Goal: Task Accomplishment & Management: Manage account settings

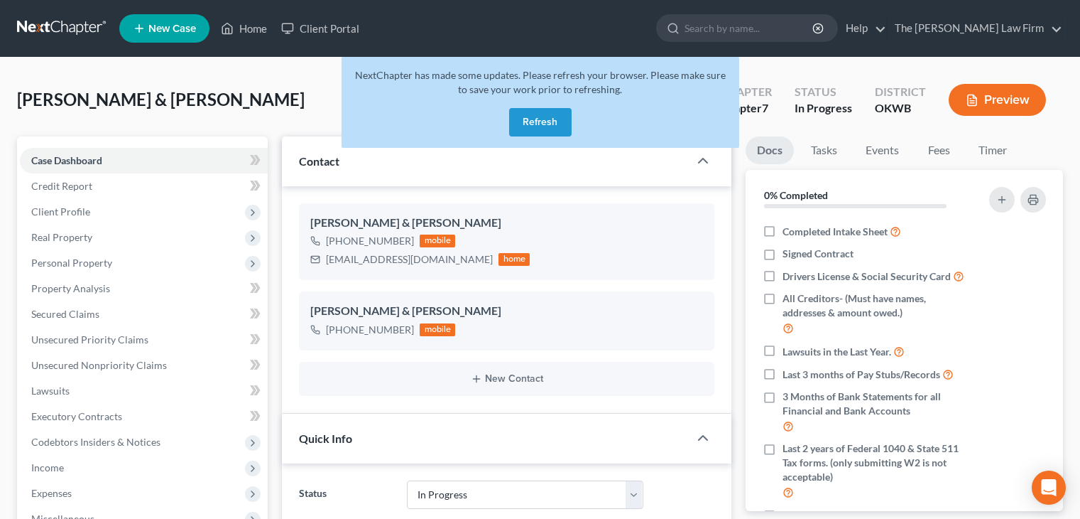
select select "4"
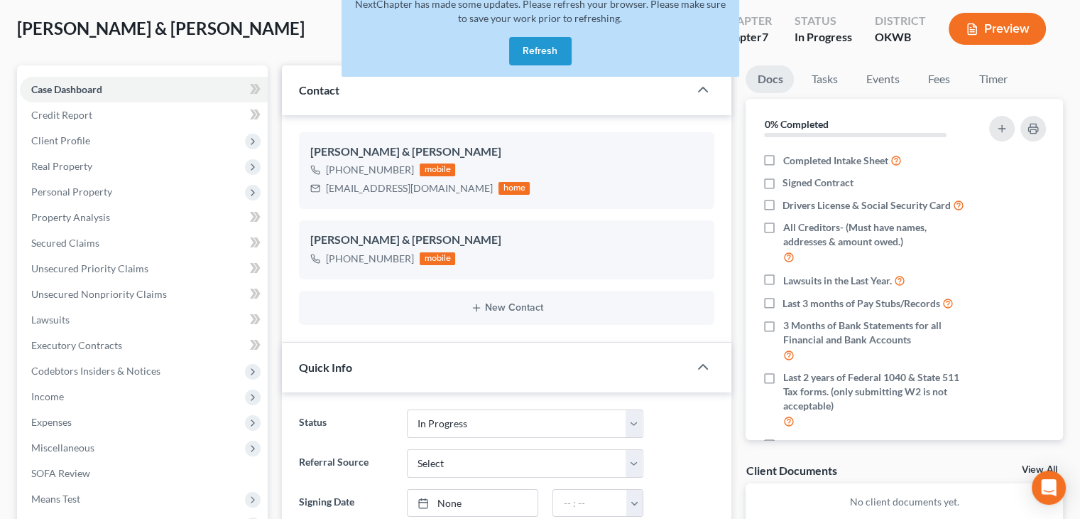
scroll to position [324, 0]
click at [568, 51] on button "Refresh" at bounding box center [540, 51] width 63 height 28
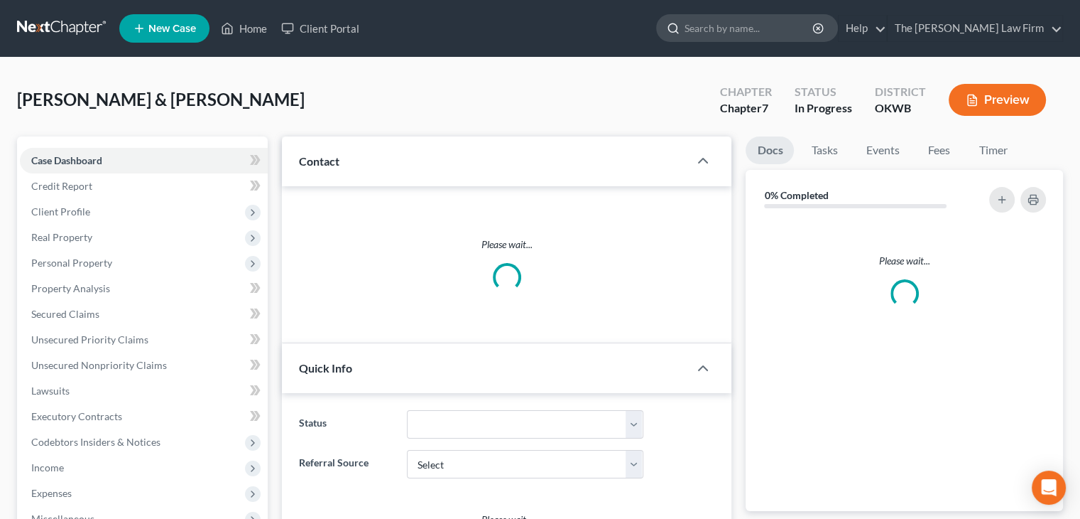
click at [759, 26] on input "search" at bounding box center [750, 28] width 130 height 26
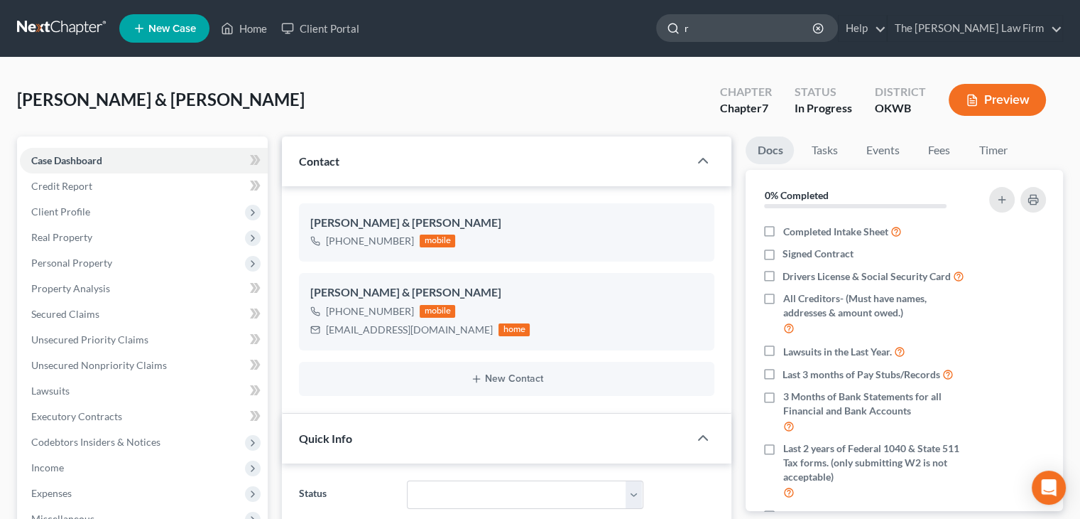
scroll to position [324, 0]
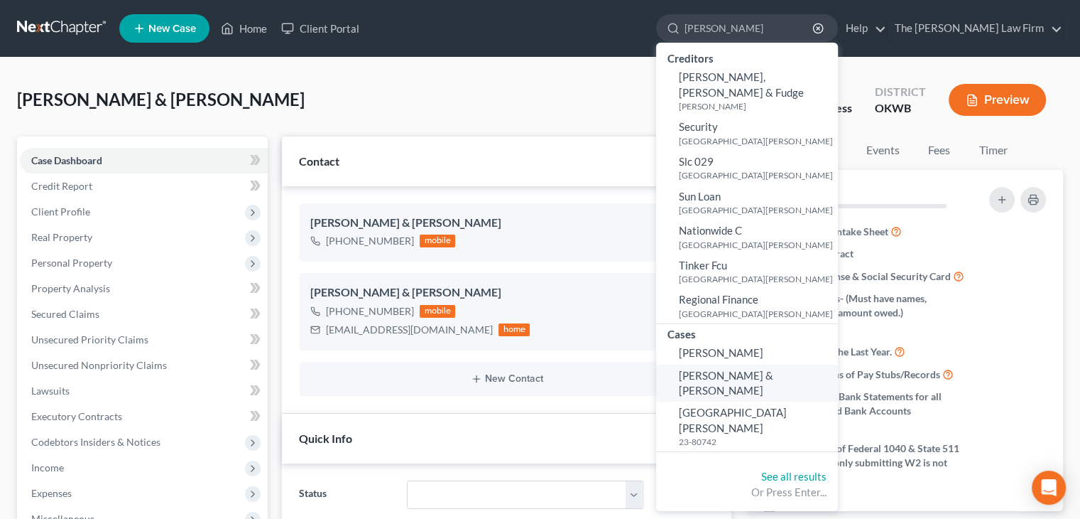
type input "rodriguez"
click at [774, 369] on span "Rodriguez, Jana & Reymundo" at bounding box center [726, 383] width 94 height 28
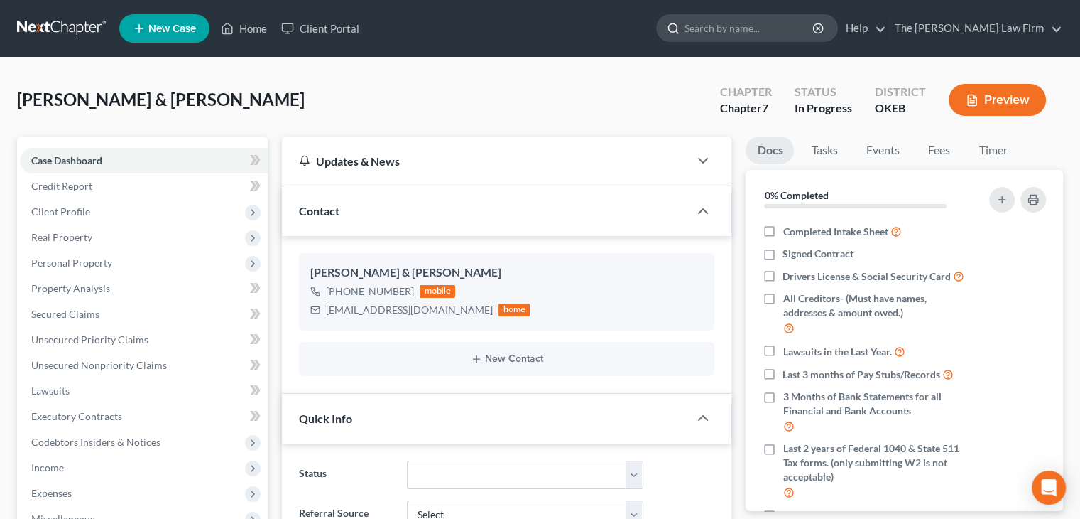
click at [779, 31] on input "search" at bounding box center [750, 28] width 130 height 26
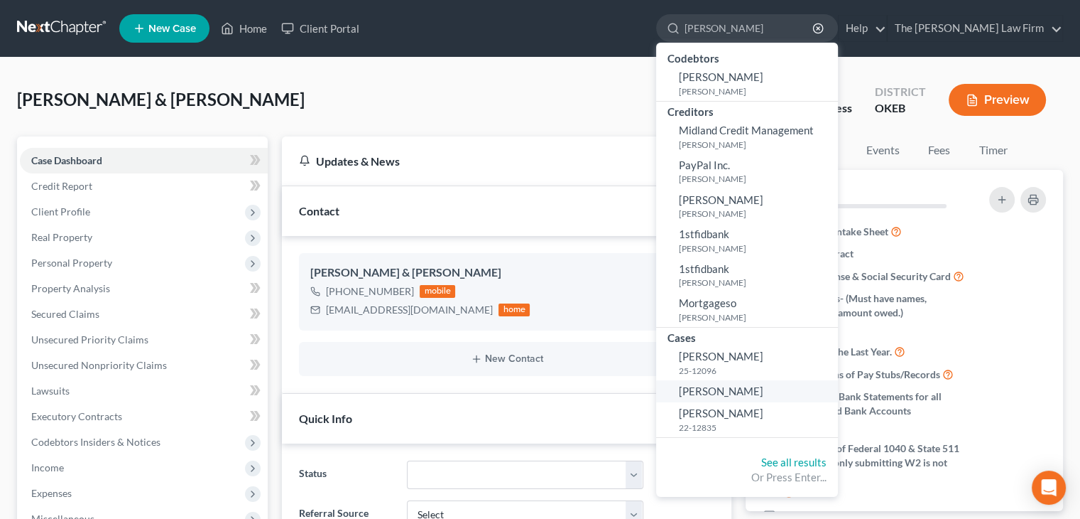
type input "spradlin"
click at [764, 387] on span "Spradlin, Heather" at bounding box center [721, 390] width 85 height 13
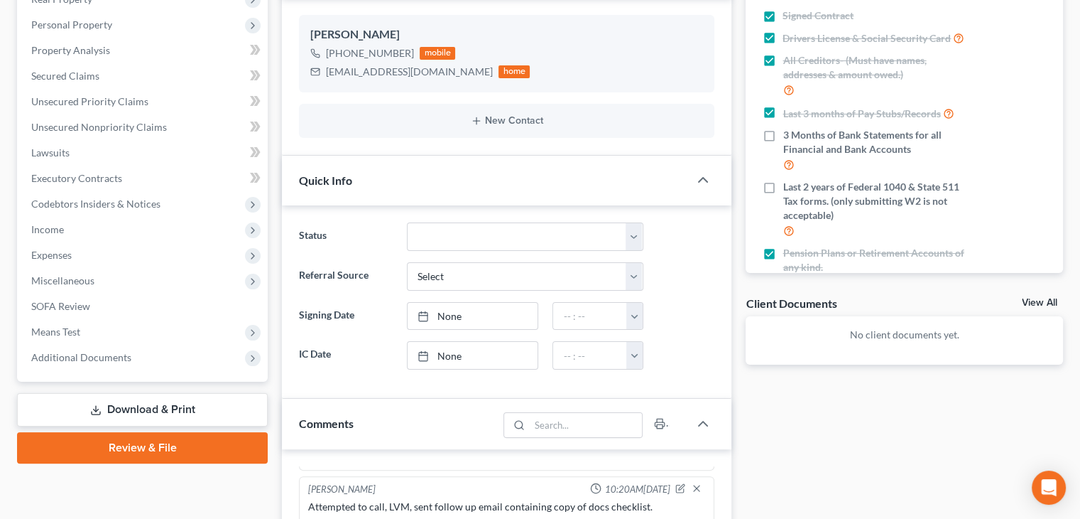
scroll to position [284, 0]
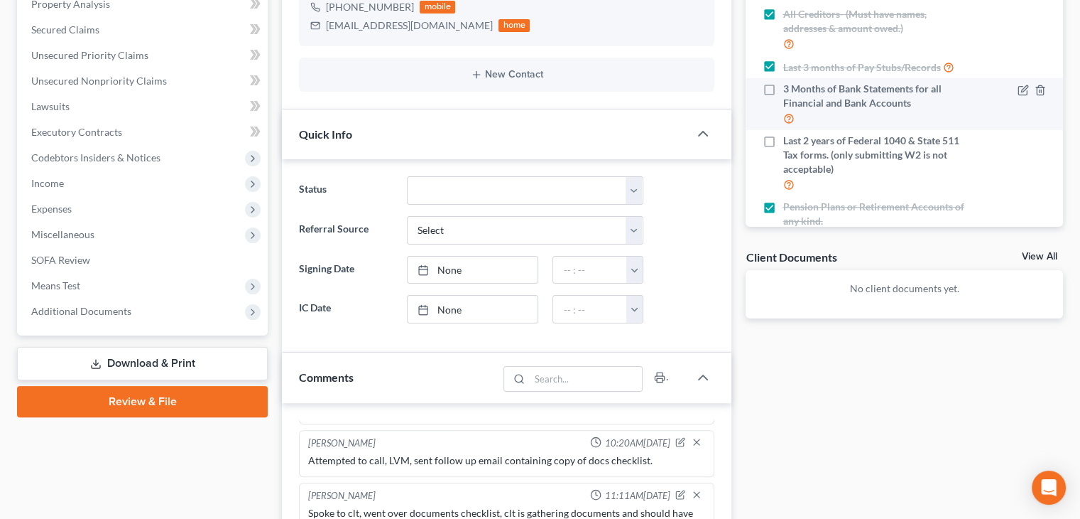
click at [783, 108] on label "3 Months of Bank Statements for all Financial and Bank Accounts" at bounding box center [877, 104] width 189 height 45
click at [788, 91] on input "3 Months of Bank Statements for all Financial and Bank Accounts" at bounding box center [792, 86] width 9 height 9
checkbox input "true"
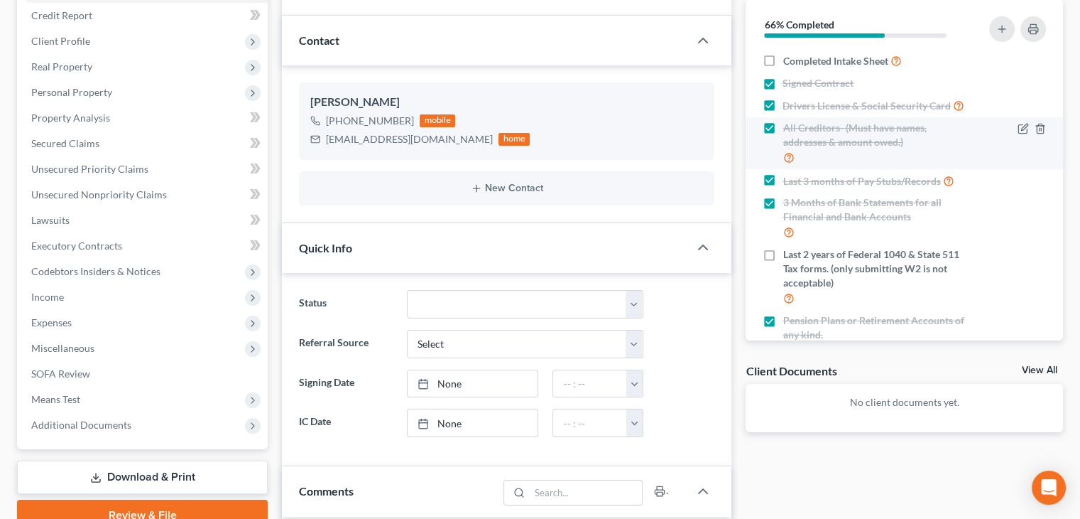
scroll to position [142, 0]
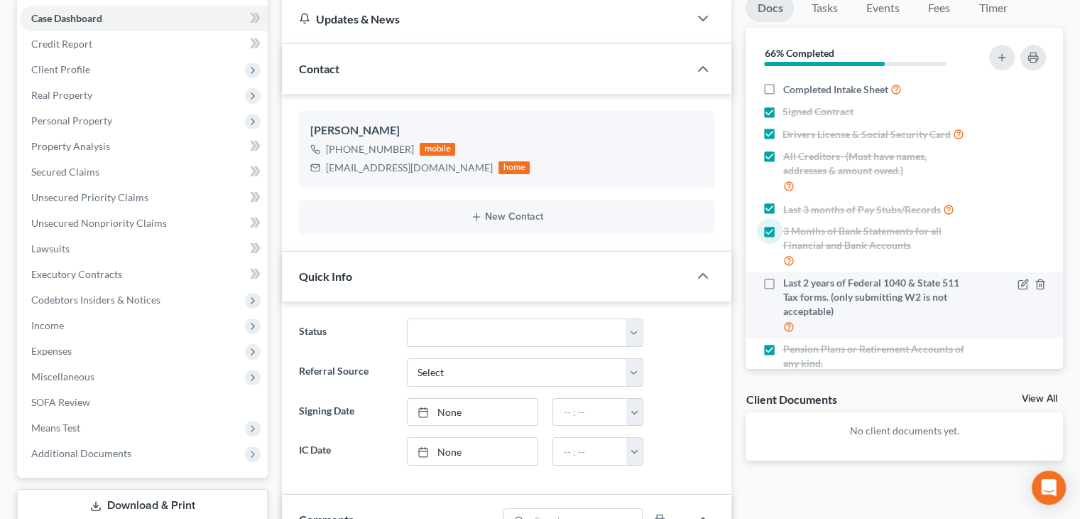
click at [783, 296] on label "Last 2 years of Federal 1040 & State 511 Tax forms. (only submitting W2 is not …" at bounding box center [877, 305] width 189 height 59
click at [788, 285] on input "Last 2 years of Federal 1040 & State 511 Tax forms. (only submitting W2 is not …" at bounding box center [792, 280] width 9 height 9
checkbox input "true"
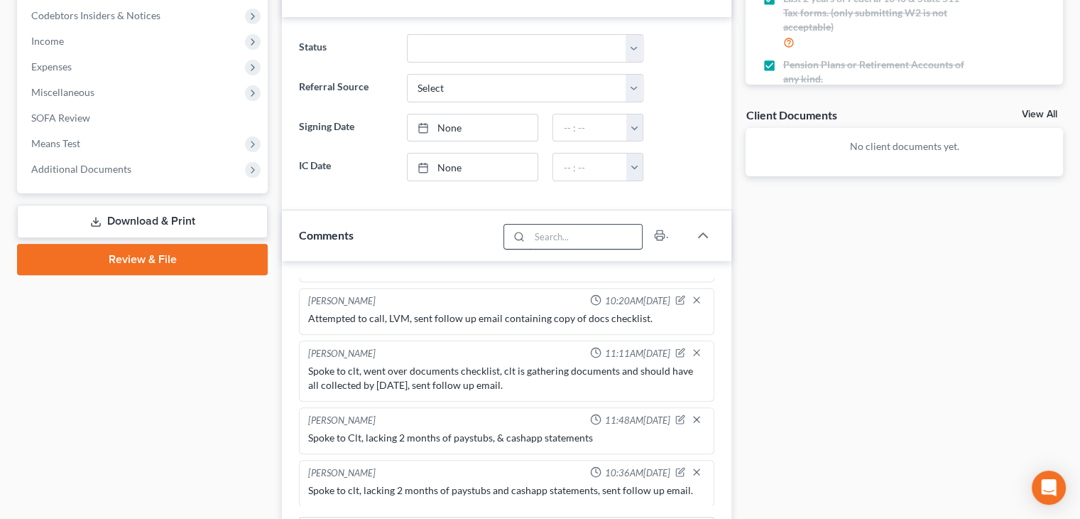
scroll to position [639, 0]
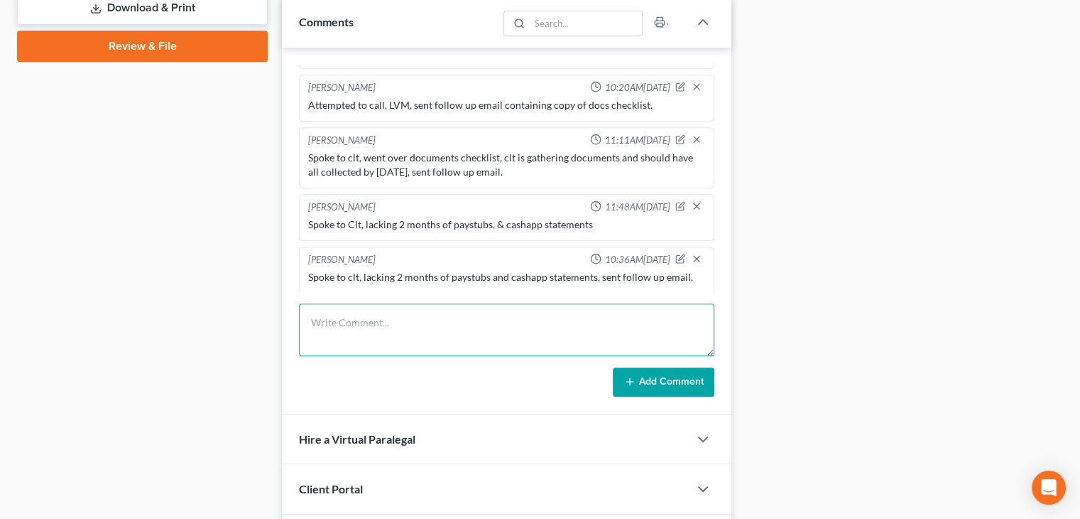
click at [376, 342] on textarea at bounding box center [507, 329] width 416 height 53
type textarea "A"
type textarea "s"
type textarea "Spoke to clt, lacking 2 months of paystubs & updated bank statements, sent foll…"
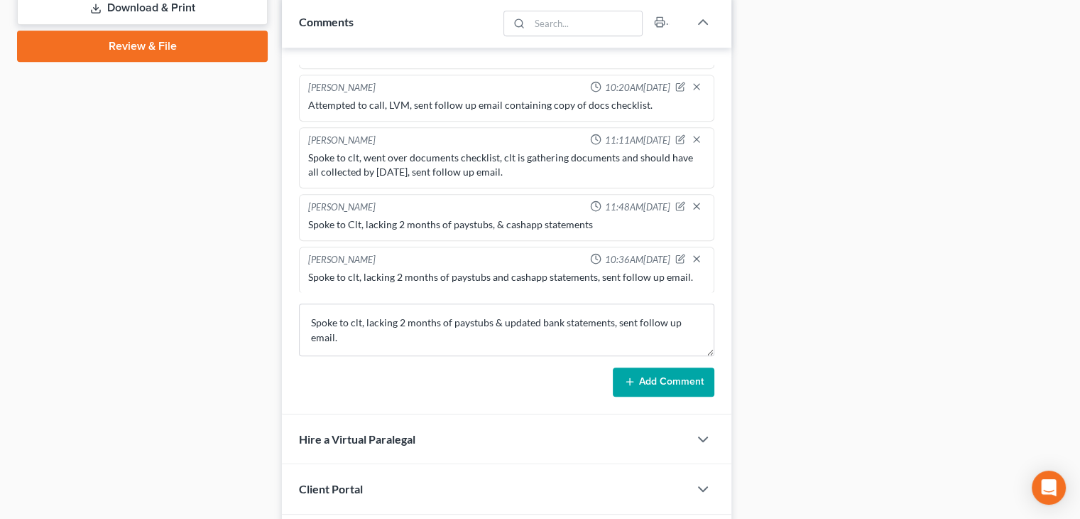
click at [658, 379] on button "Add Comment" at bounding box center [664, 382] width 102 height 30
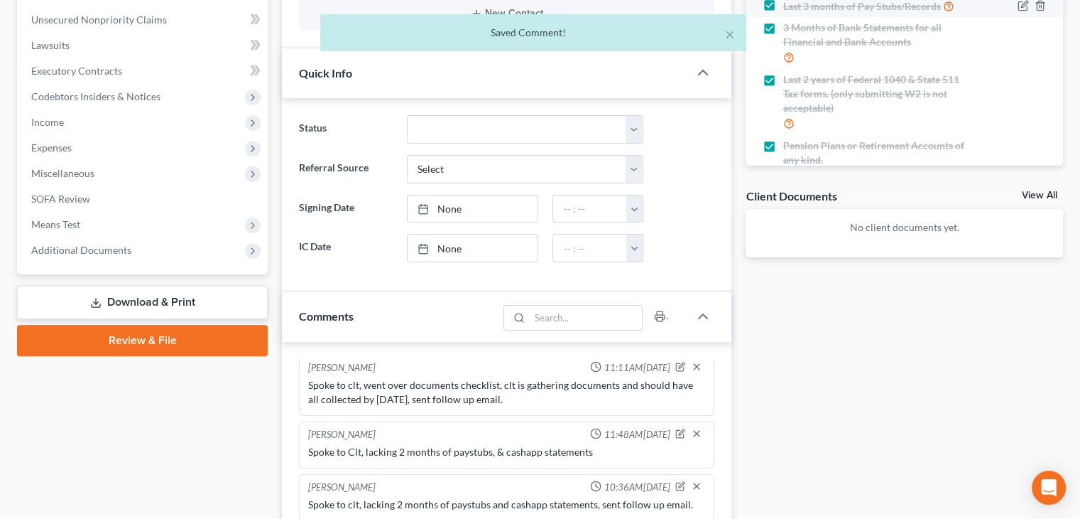
scroll to position [142, 0]
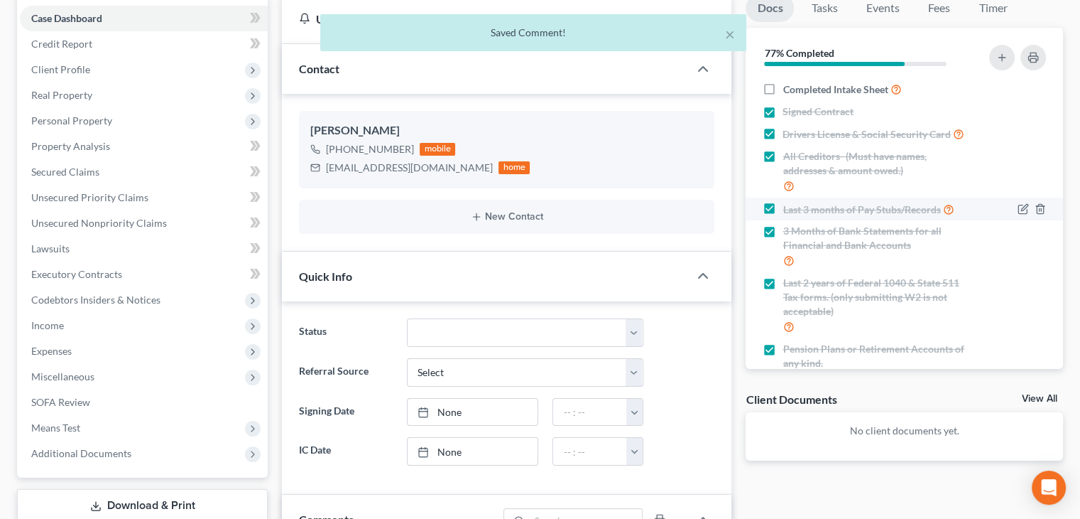
click at [795, 217] on span "Last 3 months of Pay Stubs/Records" at bounding box center [862, 209] width 158 height 14
click at [795, 210] on input "Last 3 months of Pay Stubs/Records" at bounding box center [792, 205] width 9 height 9
checkbox input "false"
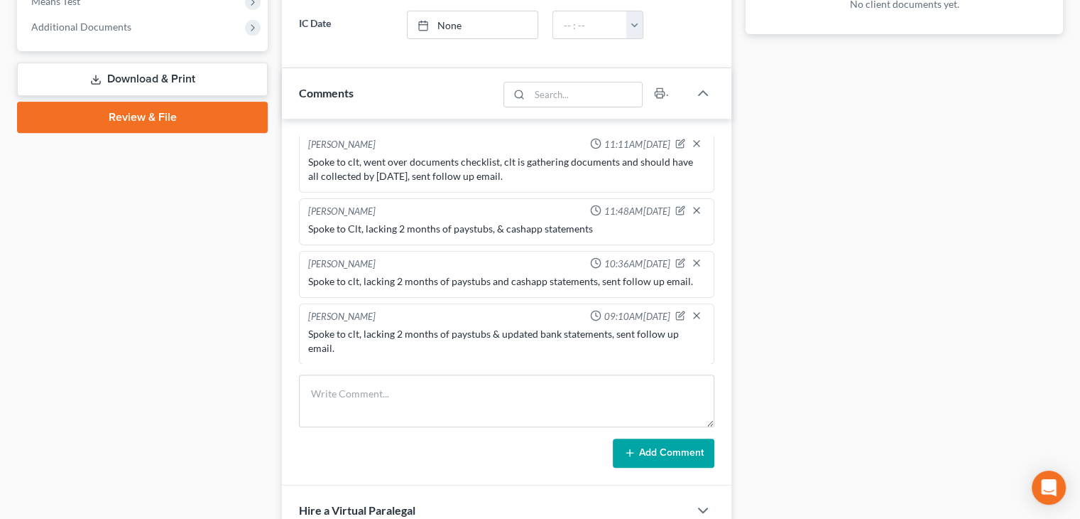
scroll to position [71, 0]
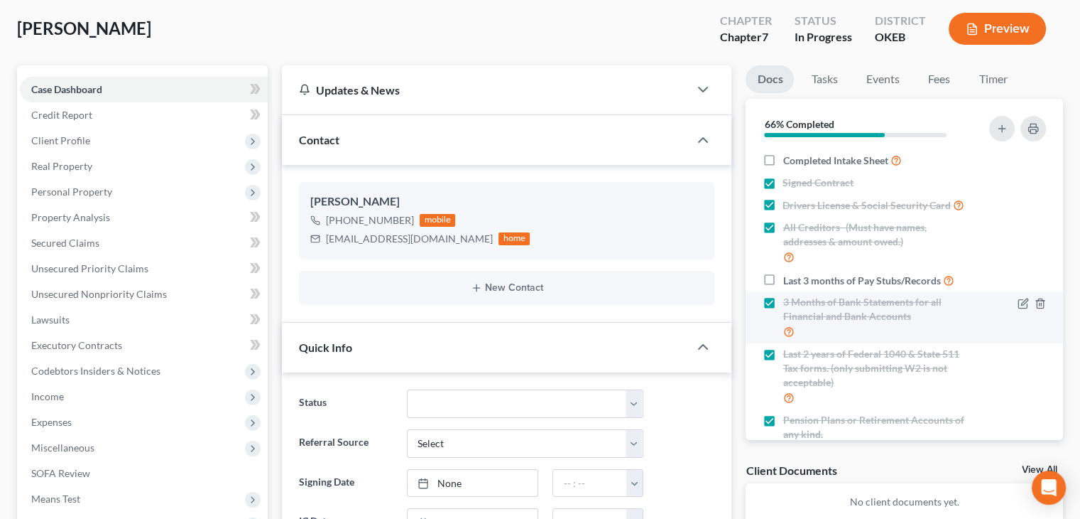
click at [808, 323] on span "3 Months of Bank Statements for all Financial and Bank Accounts" at bounding box center [877, 309] width 189 height 28
click at [798, 304] on input "3 Months of Bank Statements for all Financial and Bank Accounts" at bounding box center [792, 299] width 9 height 9
checkbox input "false"
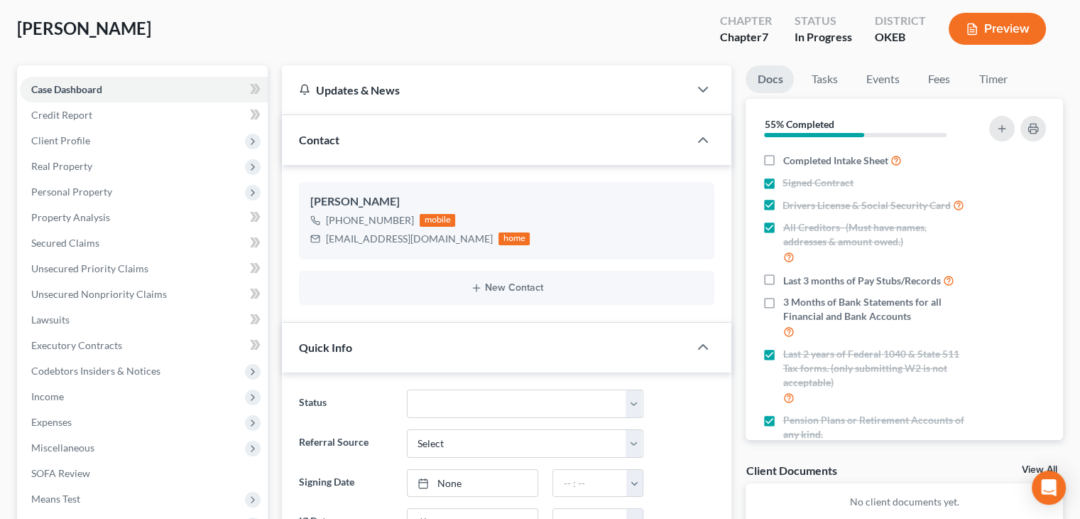
scroll to position [0, 0]
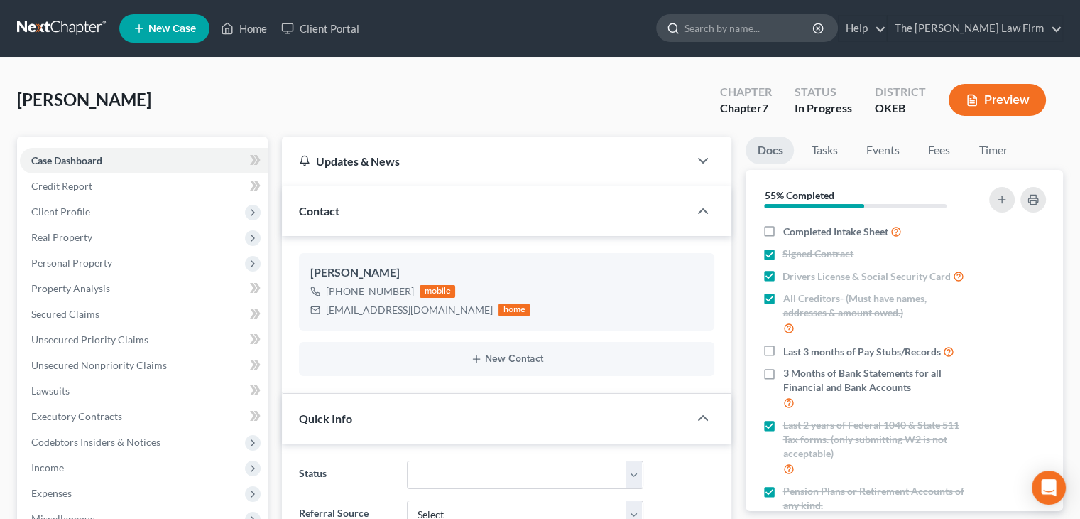
click at [764, 32] on input "search" at bounding box center [750, 28] width 130 height 26
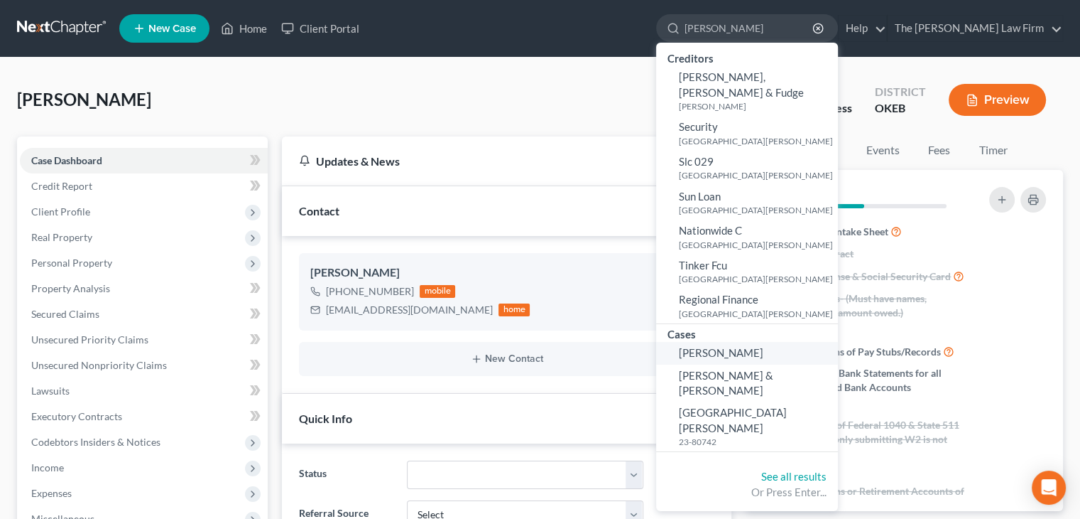
type input "rodriguez"
click at [764, 346] on span "Rodriguez, Layne" at bounding box center [721, 352] width 85 height 13
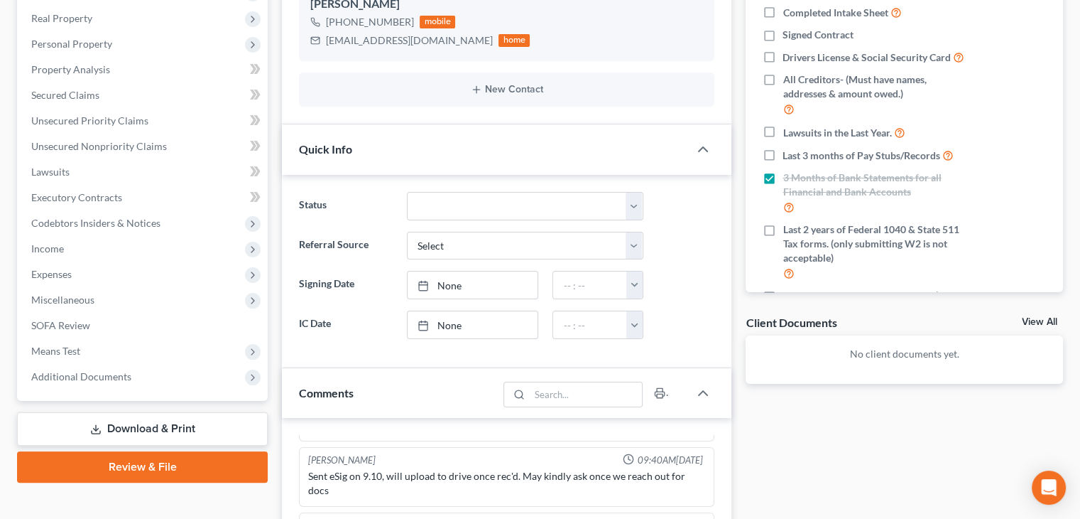
scroll to position [213, 0]
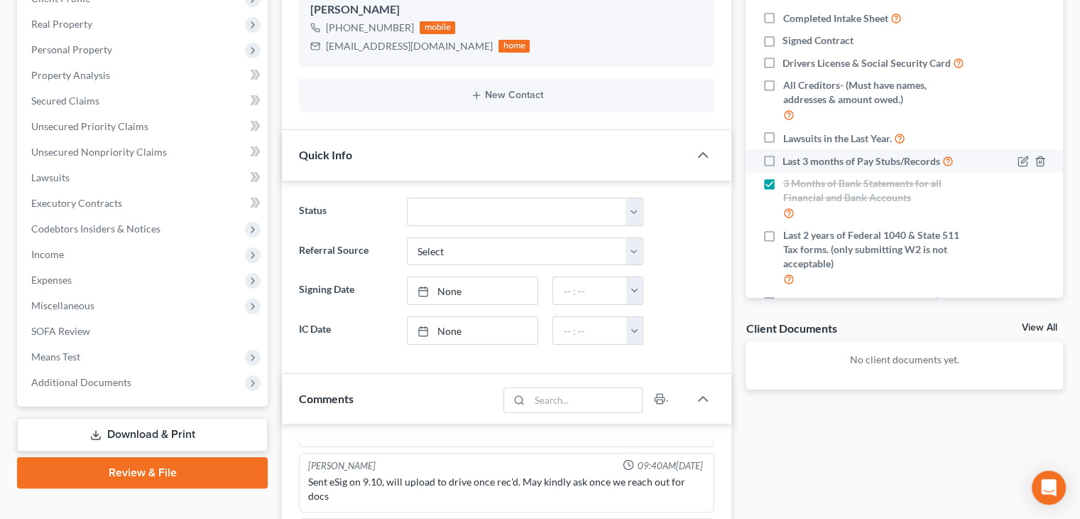
click at [783, 168] on span "Last 3 months of Pay Stubs/Records" at bounding box center [862, 161] width 158 height 14
click at [788, 162] on input "Last 3 months of Pay Stubs/Records" at bounding box center [792, 157] width 9 height 9
checkbox input "true"
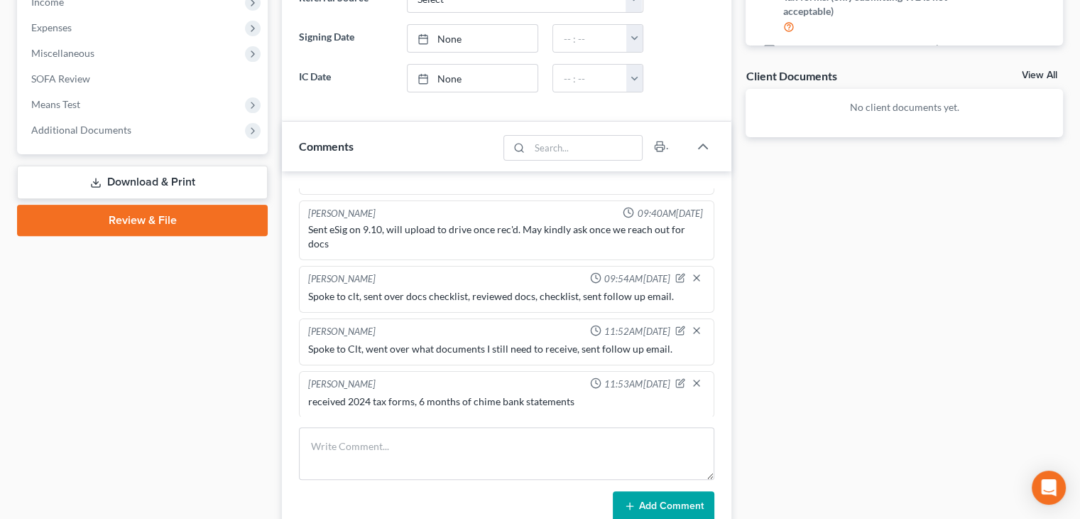
scroll to position [497, 0]
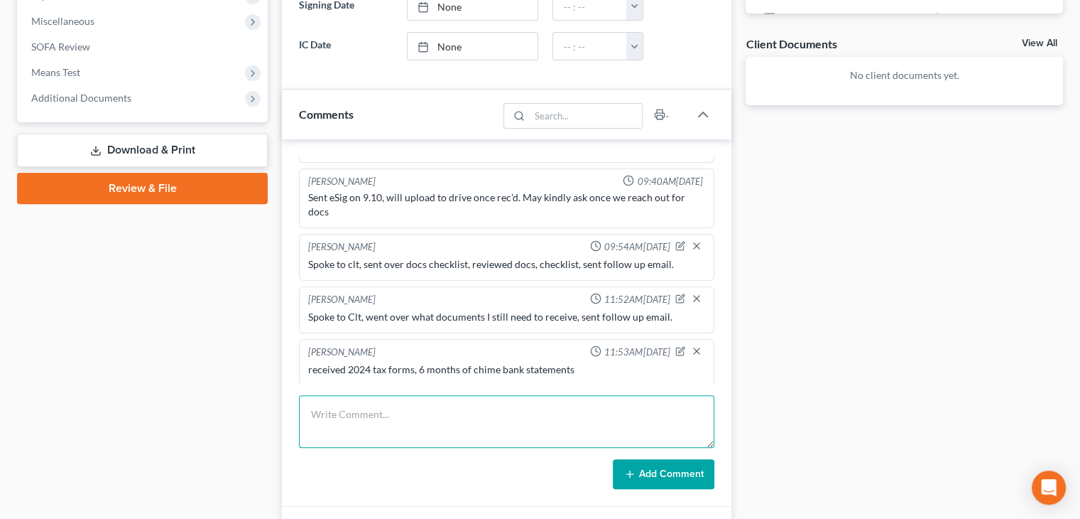
click at [464, 407] on textarea at bounding box center [507, 421] width 416 height 53
type textarea "Spoke to Clt, went over remaining documents, sent follow up email."
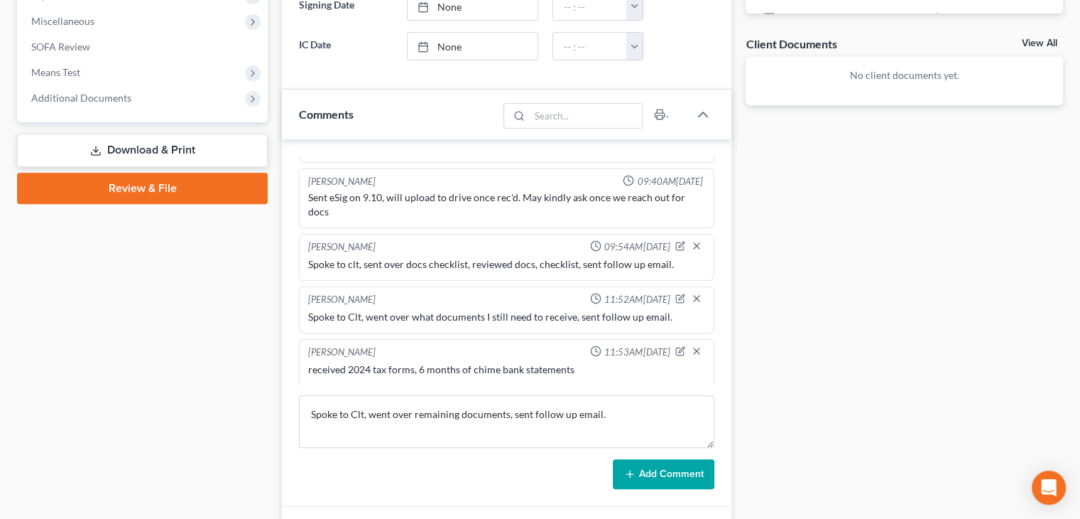
click at [660, 479] on button "Add Comment" at bounding box center [664, 474] width 102 height 30
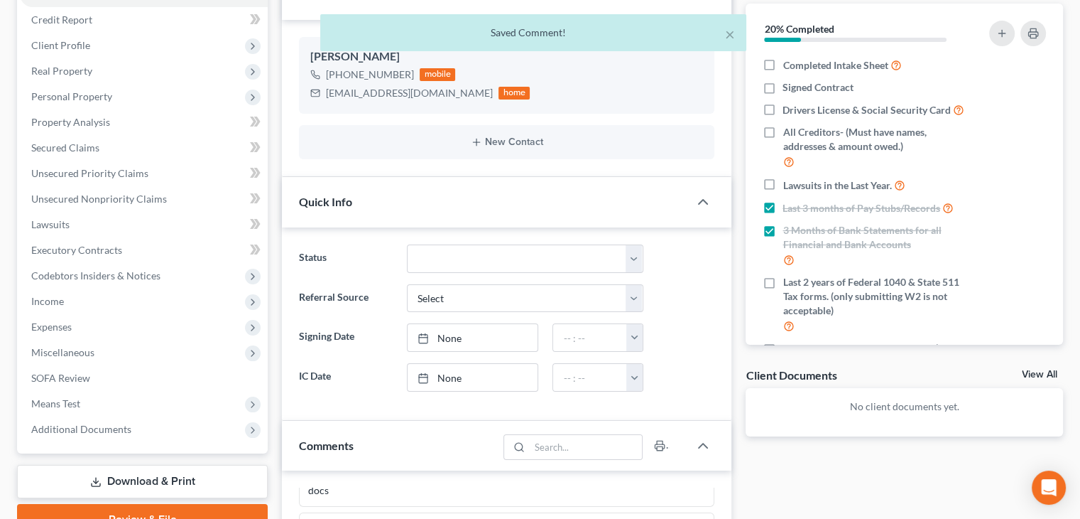
scroll to position [142, 0]
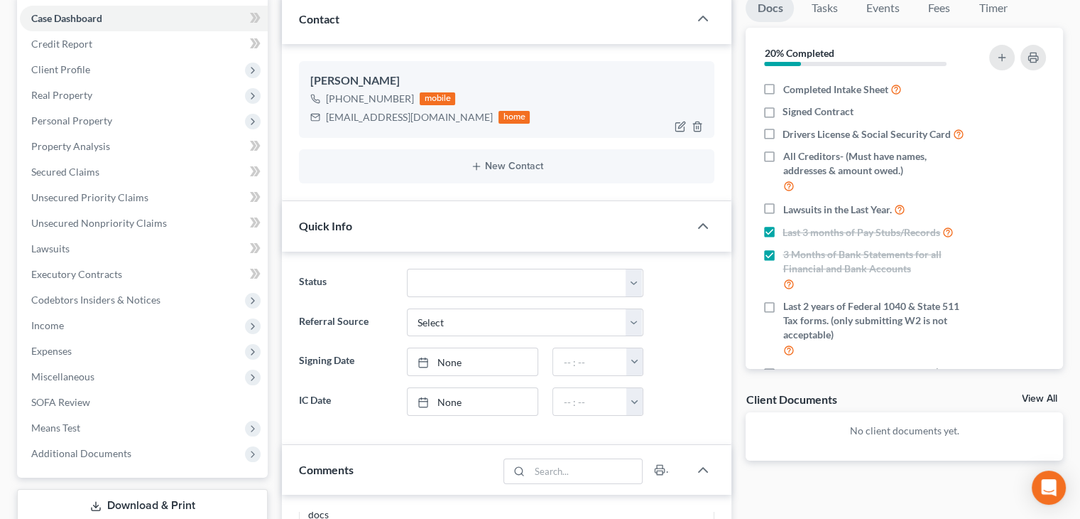
click at [379, 117] on div "Lr1018292@gmail.com" at bounding box center [409, 117] width 167 height 14
copy div "Lr1018292@gmail.com"
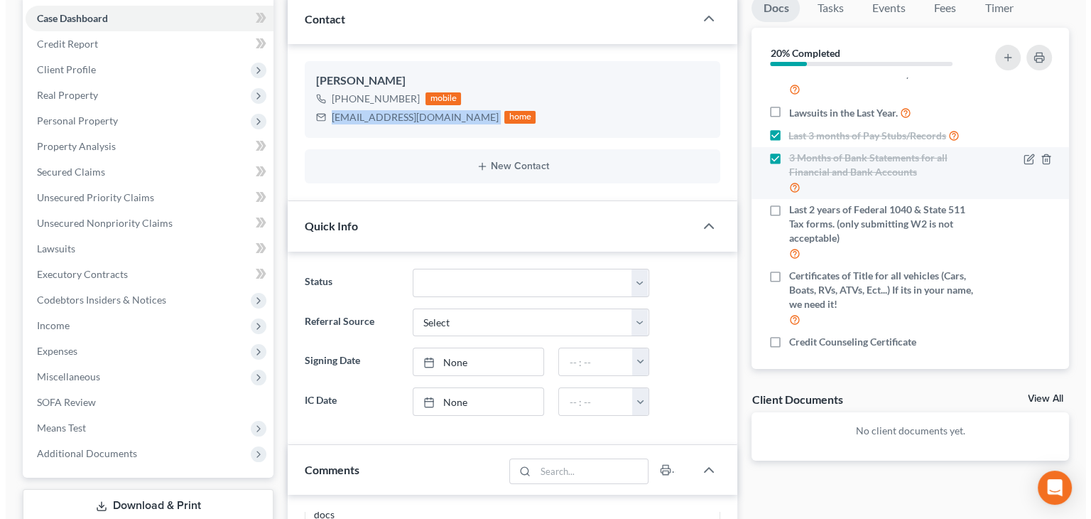
scroll to position [117, 0]
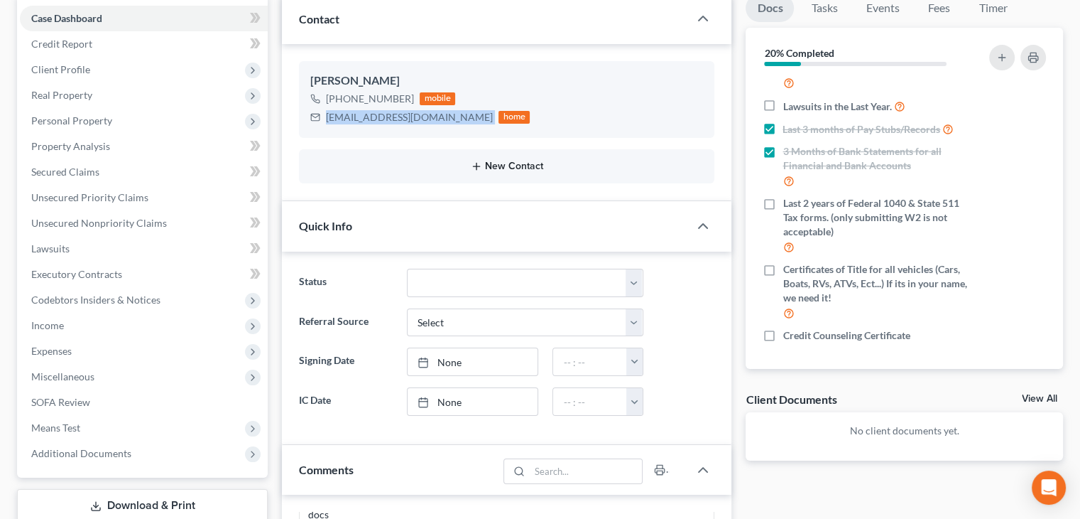
click at [574, 167] on button "New Contact" at bounding box center [506, 166] width 393 height 11
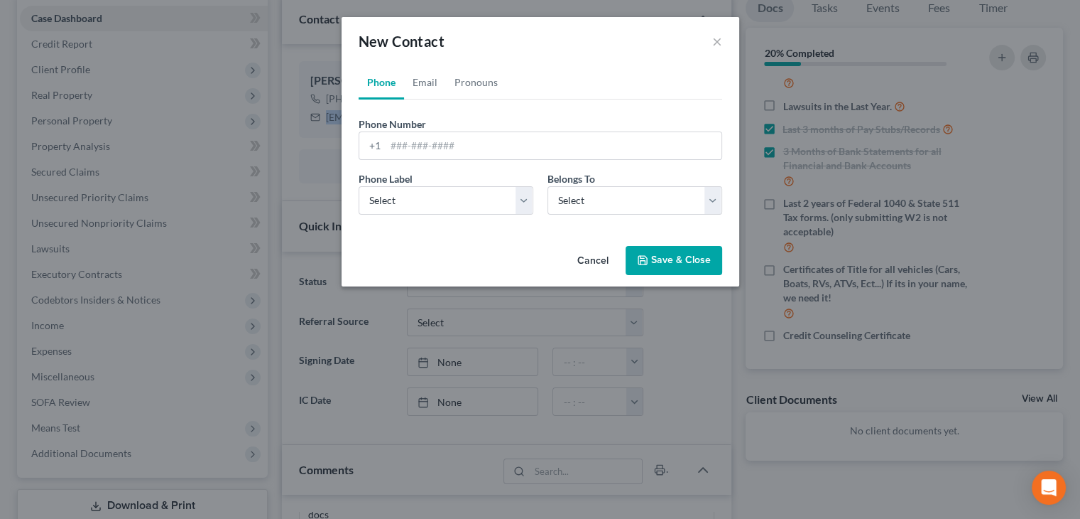
scroll to position [103, 0]
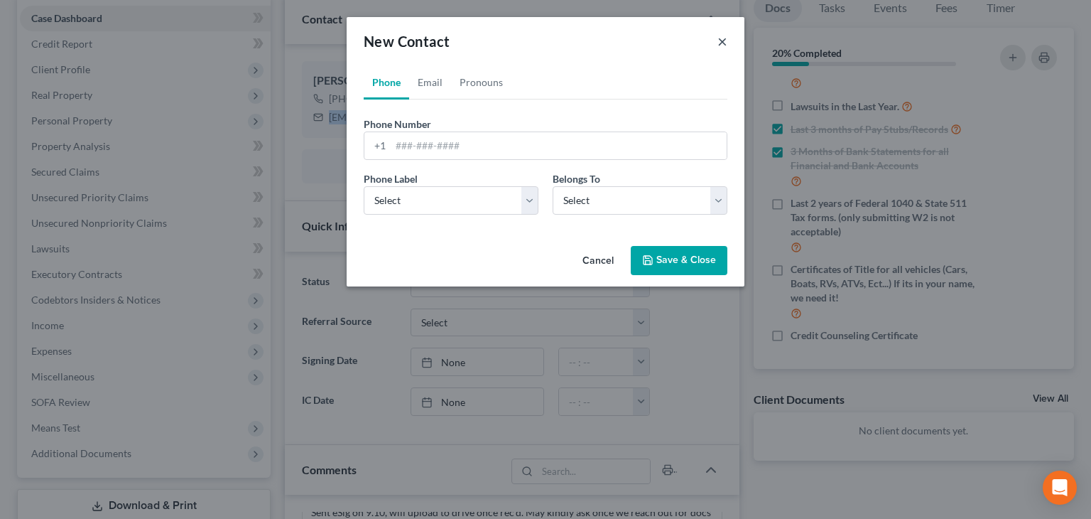
click at [719, 38] on button "×" at bounding box center [722, 41] width 10 height 17
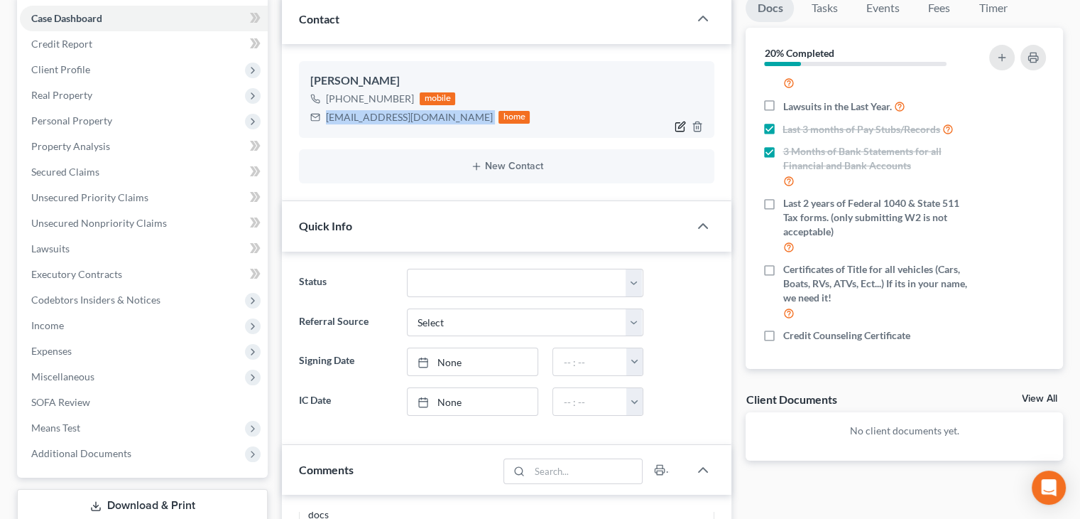
click at [683, 122] on icon "button" at bounding box center [682, 125] width 6 height 6
select select "0"
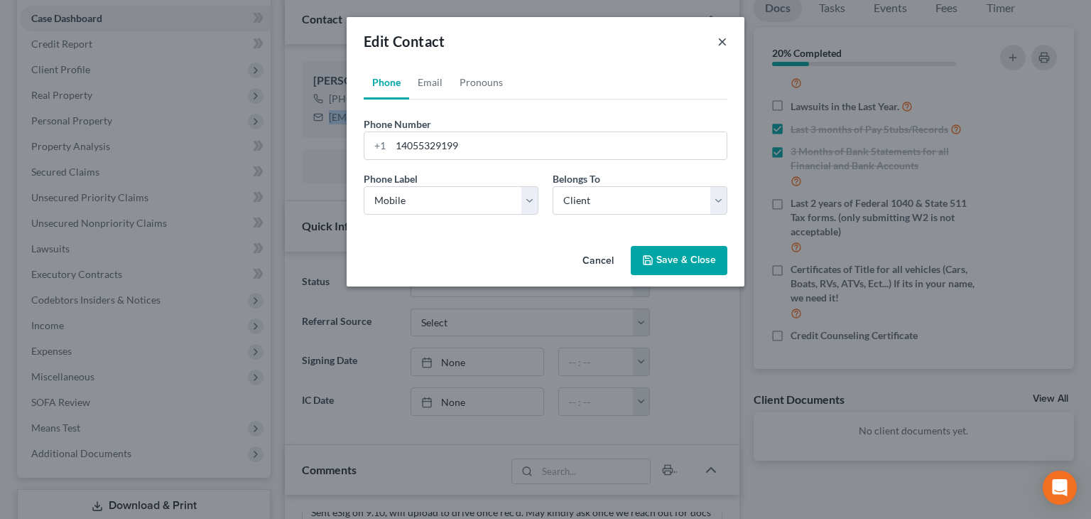
click at [724, 40] on button "×" at bounding box center [722, 41] width 10 height 17
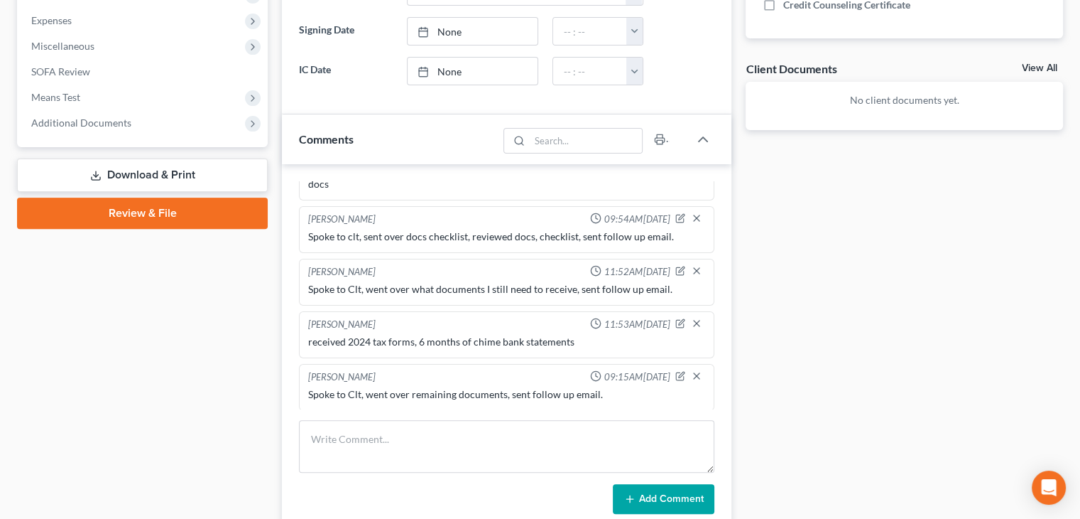
scroll to position [497, 0]
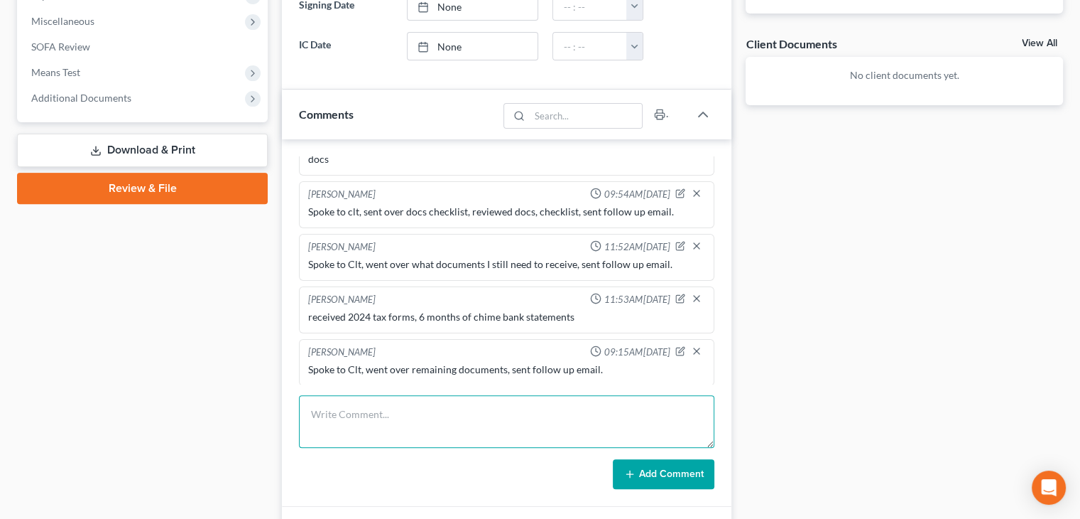
click at [503, 420] on textarea at bounding box center [507, 421] width 416 height 53
type textarea "Spoke to clt, sent remaining docs checklist, sent follow up email."
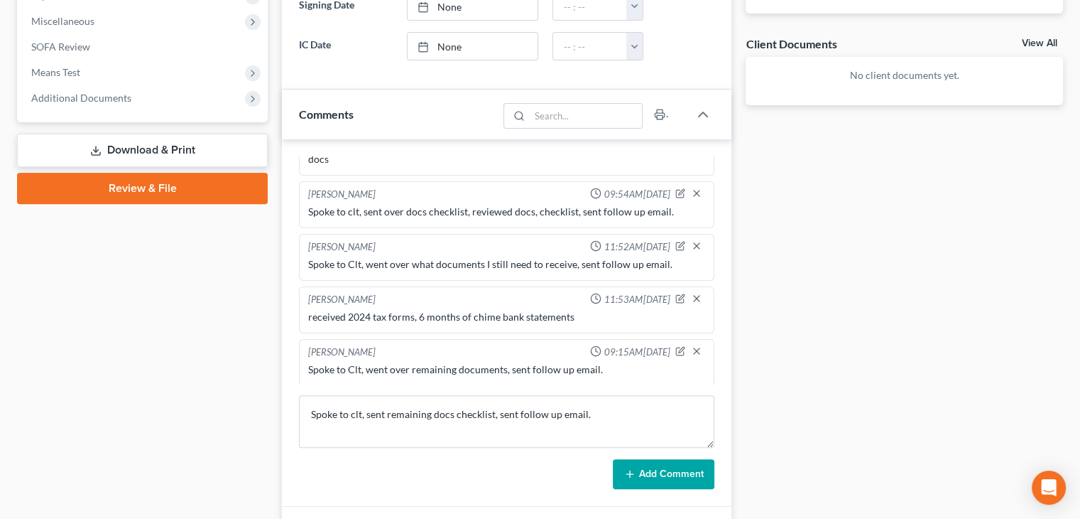
click at [625, 472] on icon at bounding box center [629, 473] width 11 height 11
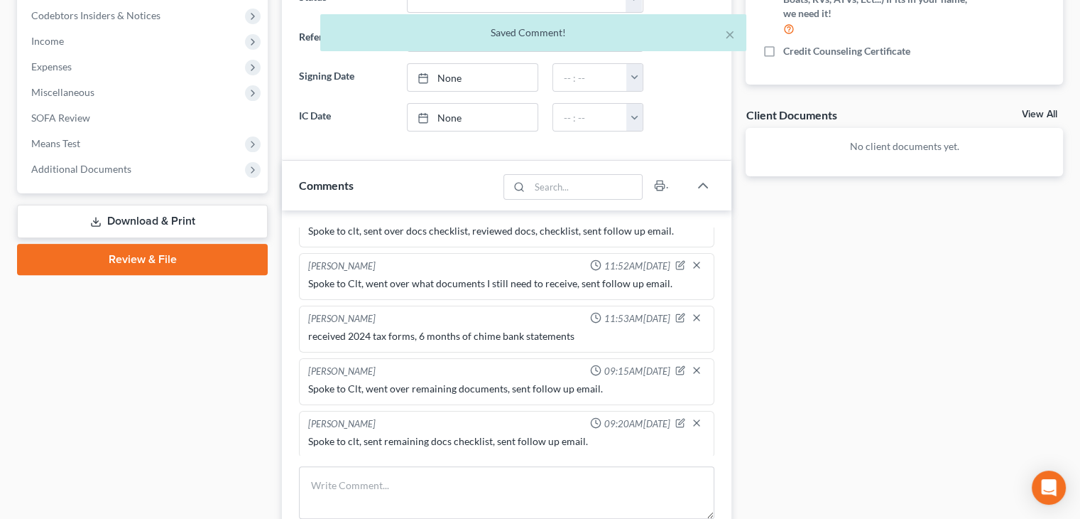
scroll to position [568, 0]
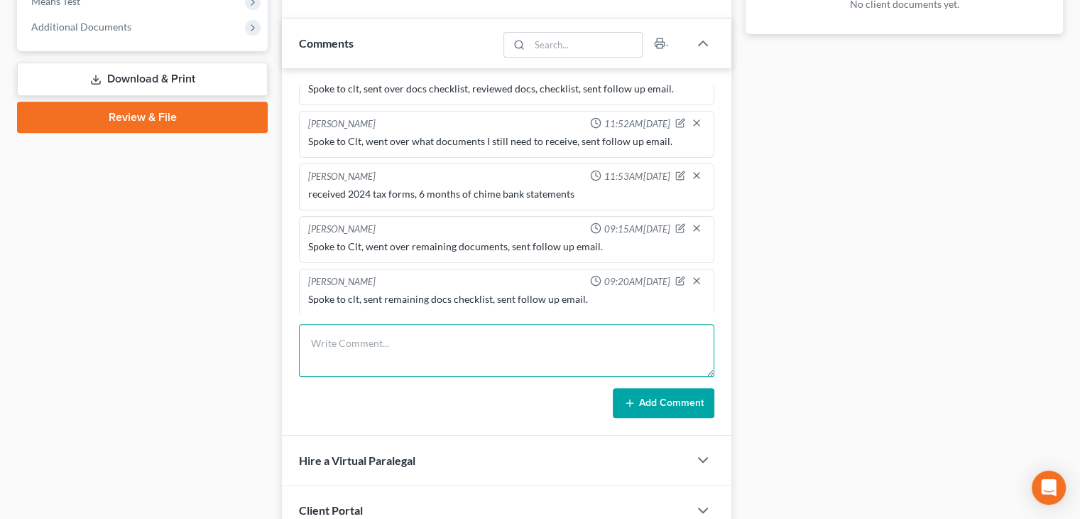
click at [503, 337] on textarea at bounding box center [507, 350] width 416 height 53
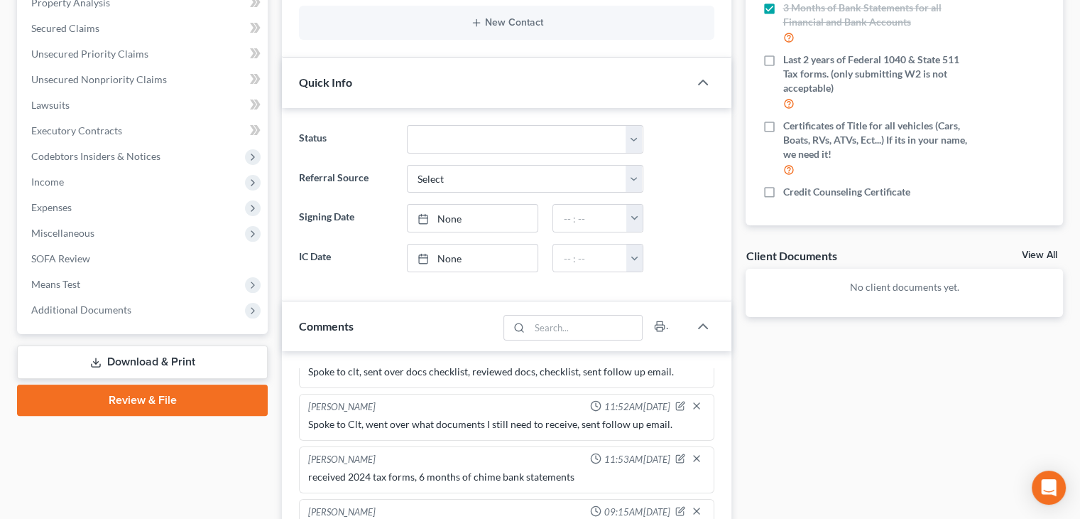
scroll to position [497, 0]
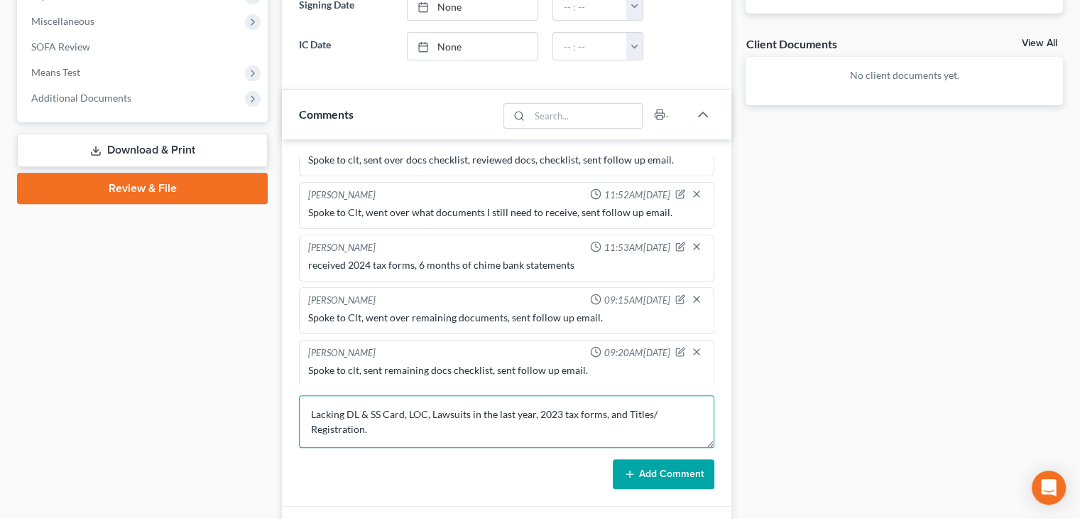
type textarea "Lacking DL & SS Card, LOC, Lawsuits in the last year, 2023 tax forms, and Title…"
click at [645, 479] on button "Add Comment" at bounding box center [664, 474] width 102 height 30
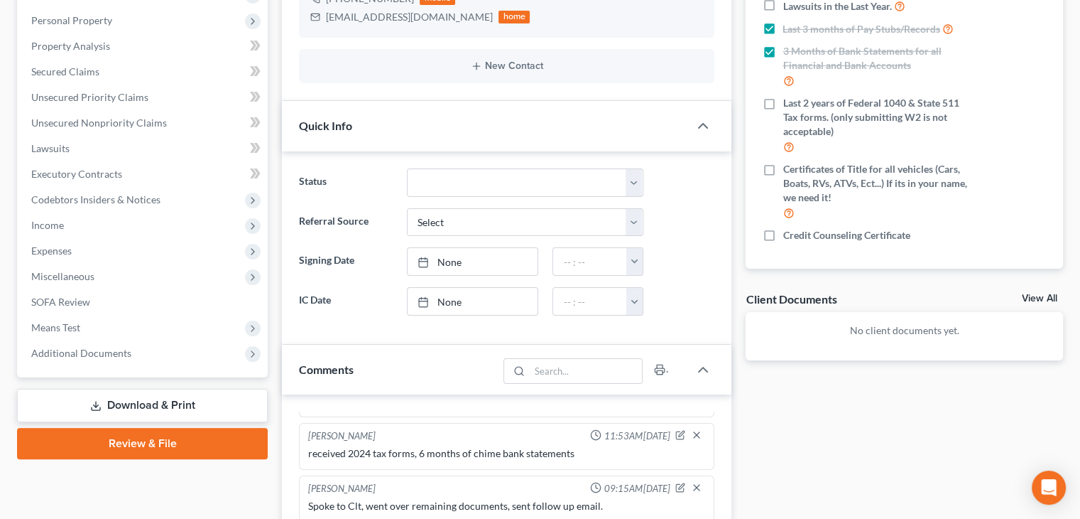
scroll to position [426, 0]
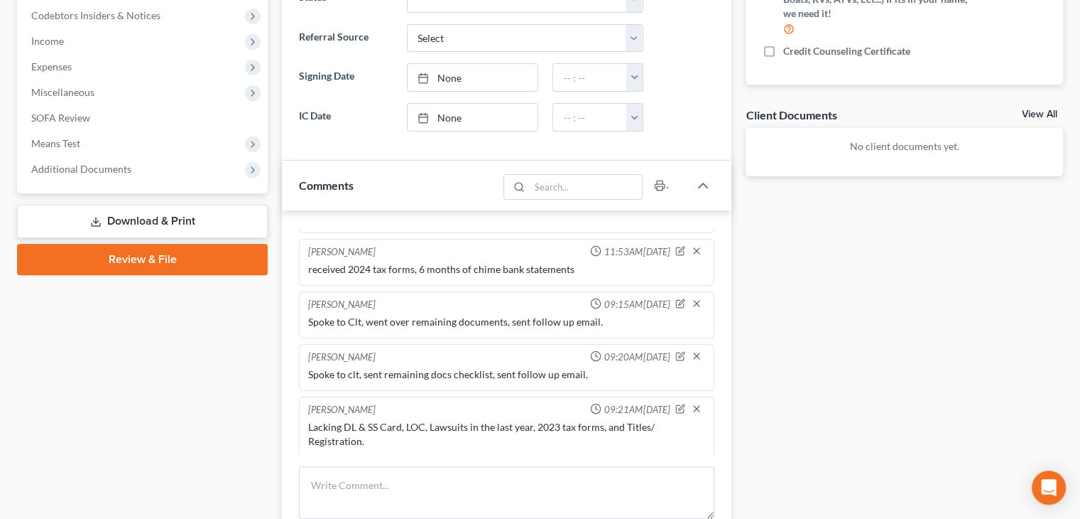
click at [369, 421] on div "Lacking DL & SS Card, LOC, Lawsuits in the last year, 2023 tax forms, and Title…" at bounding box center [506, 434] width 397 height 28
click at [370, 421] on div "Lacking DL & SS Card, LOC, Lawsuits in the last year, 2023 tax forms, and Title…" at bounding box center [506, 434] width 397 height 28
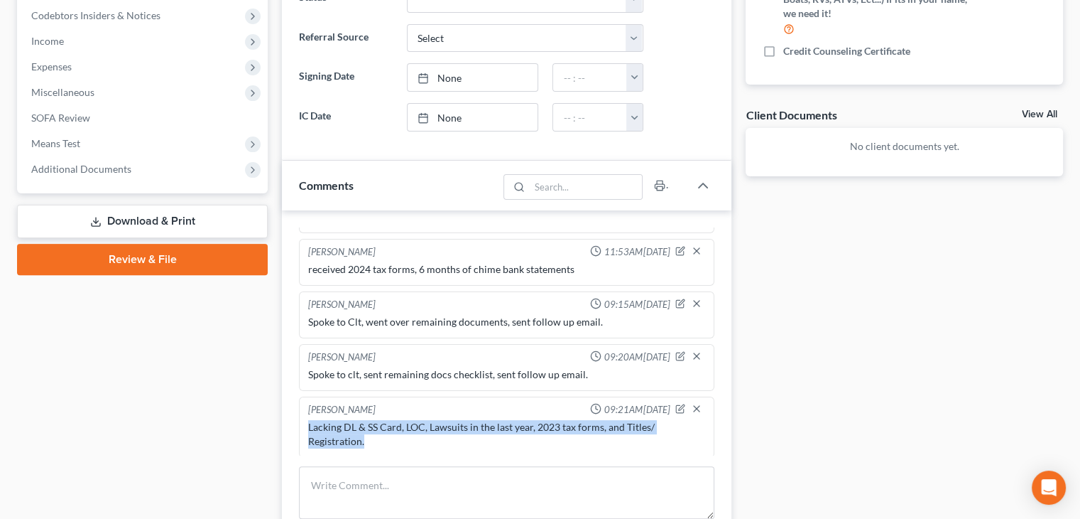
click at [371, 421] on div "Lacking DL & SS Card, LOC, Lawsuits in the last year, 2023 tax forms, and Title…" at bounding box center [506, 434] width 397 height 28
copy div "Lacking DL & SS Card, LOC, Lawsuits in the last year, 2023 tax forms, and Title…"
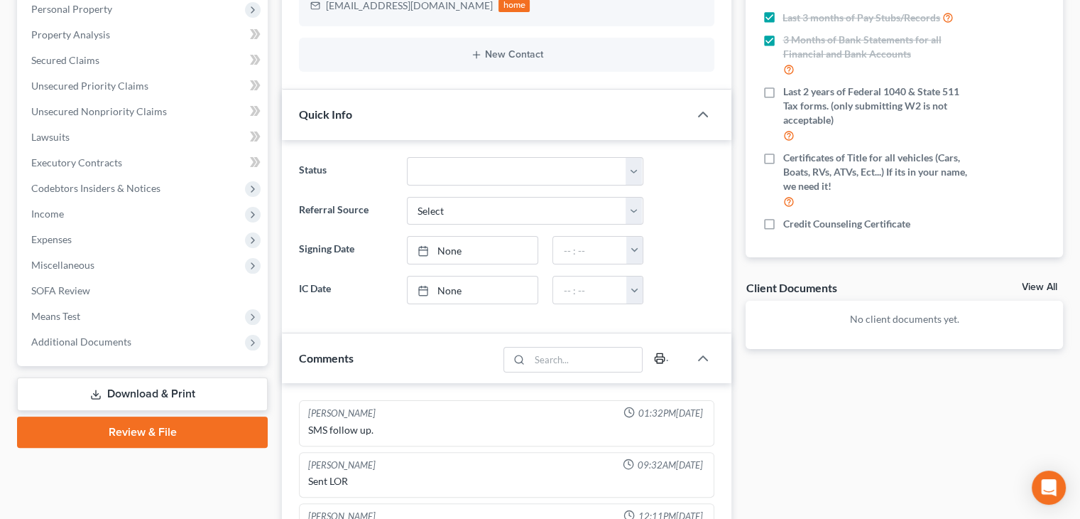
scroll to position [0, 0]
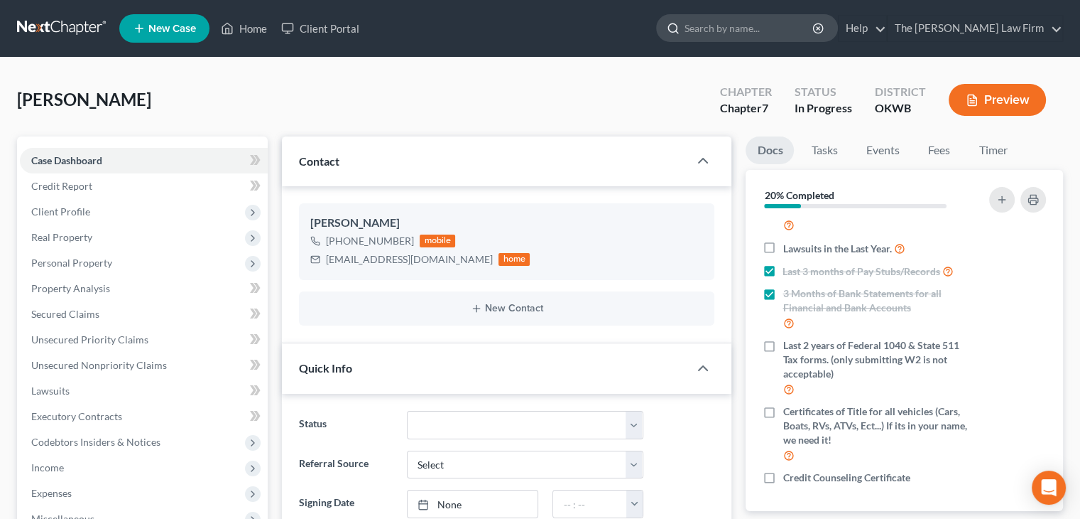
click at [759, 32] on input "search" at bounding box center [750, 28] width 130 height 26
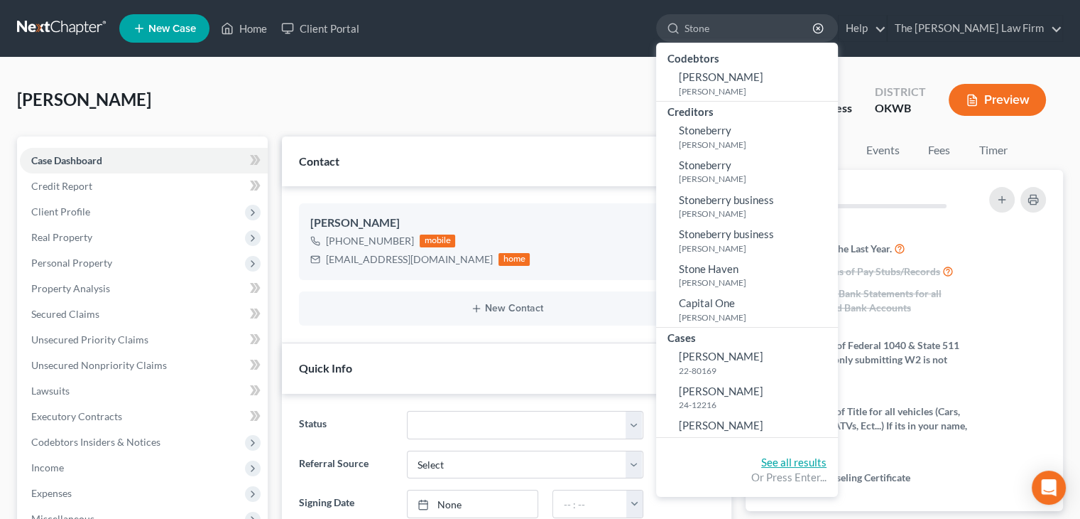
type input "Stone"
click at [827, 459] on link "See all results" at bounding box center [793, 461] width 65 height 13
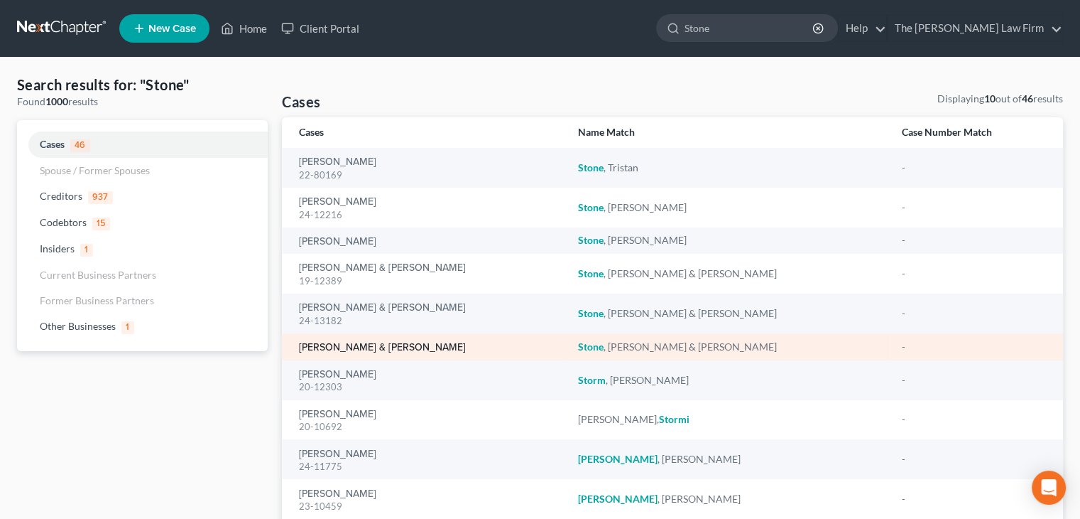
click at [379, 347] on link "Stone, Krystal & Donald" at bounding box center [382, 347] width 167 height 10
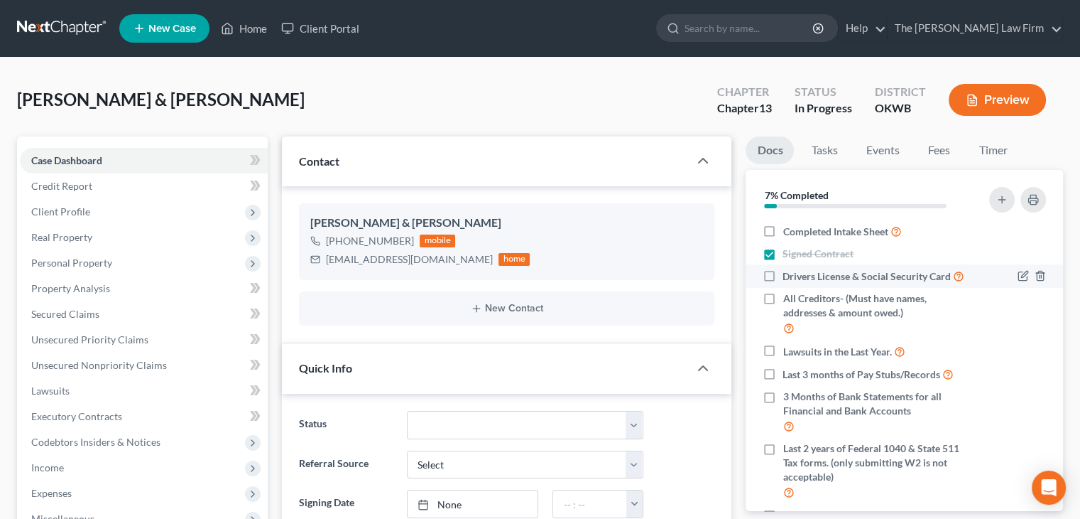
click at [783, 278] on label "Drivers License & Social Security Card" at bounding box center [874, 276] width 182 height 16
click at [788, 277] on input "Drivers License & Social Security Card" at bounding box center [792, 272] width 9 height 9
checkbox input "true"
click at [808, 33] on input "search" at bounding box center [750, 28] width 130 height 26
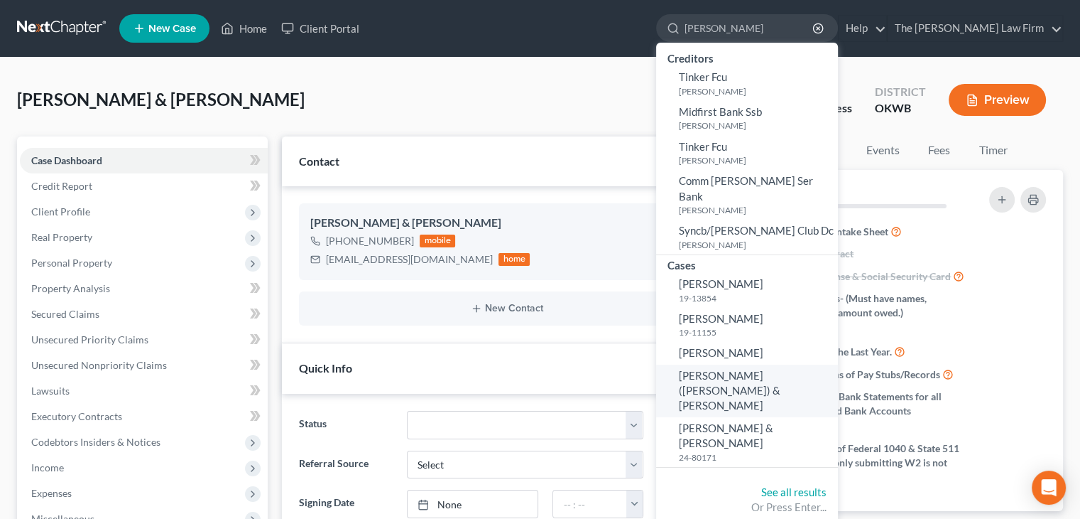
type input "raymond"
click at [781, 369] on span "Raymond, Dale (Shane) & Rashawn" at bounding box center [730, 390] width 102 height 43
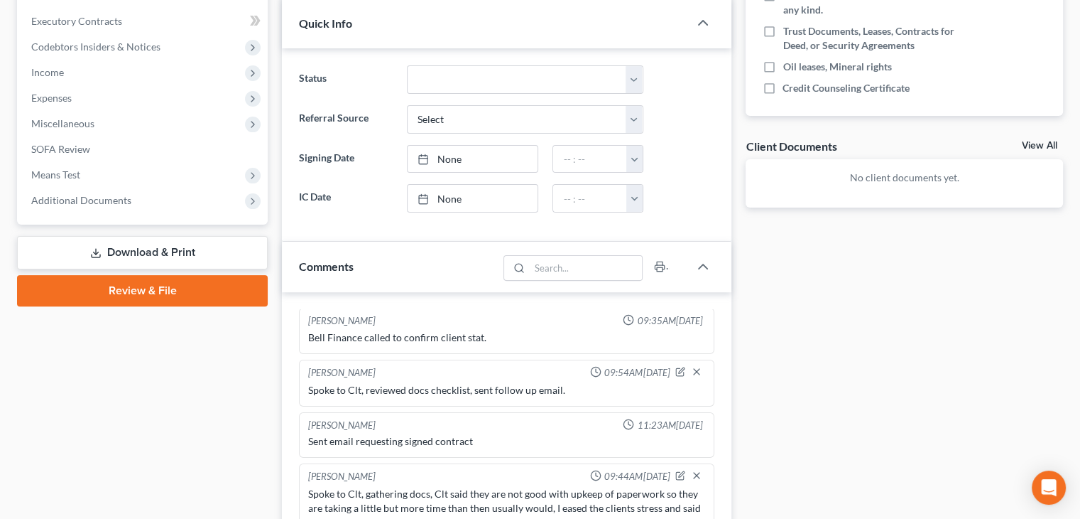
scroll to position [497, 0]
